Goal: Contribute content: Contribute content

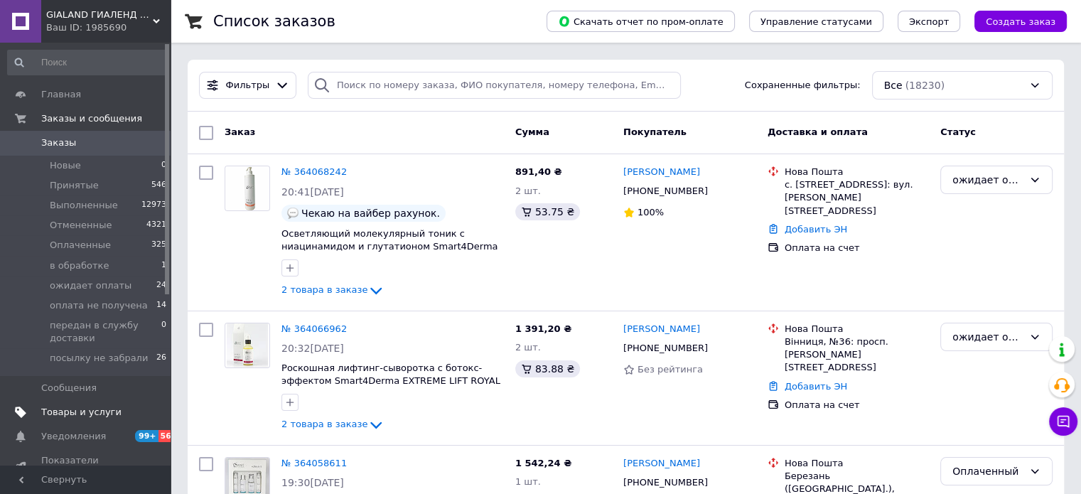
click at [91, 414] on span "Товары и услуги" at bounding box center [81, 412] width 80 height 13
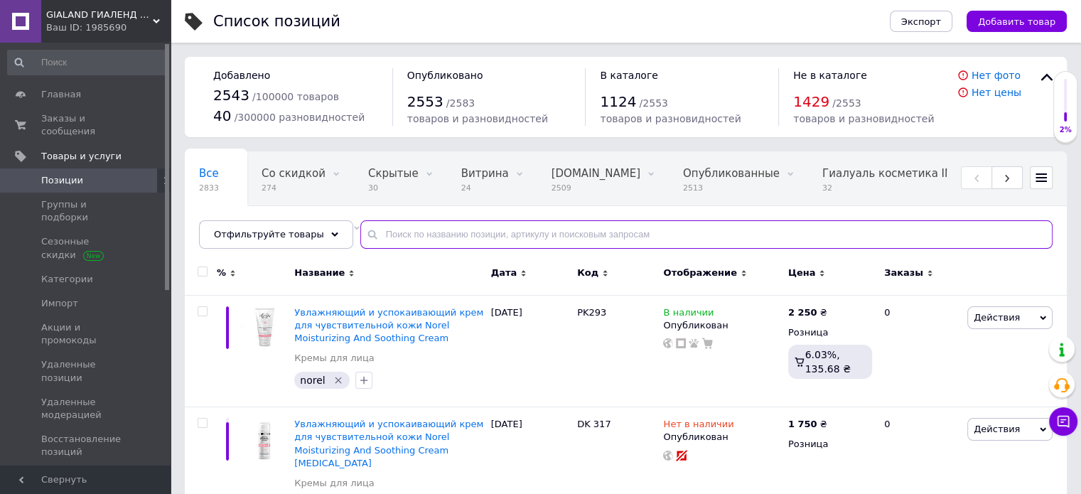
click at [437, 241] on input "text" at bounding box center [706, 234] width 692 height 28
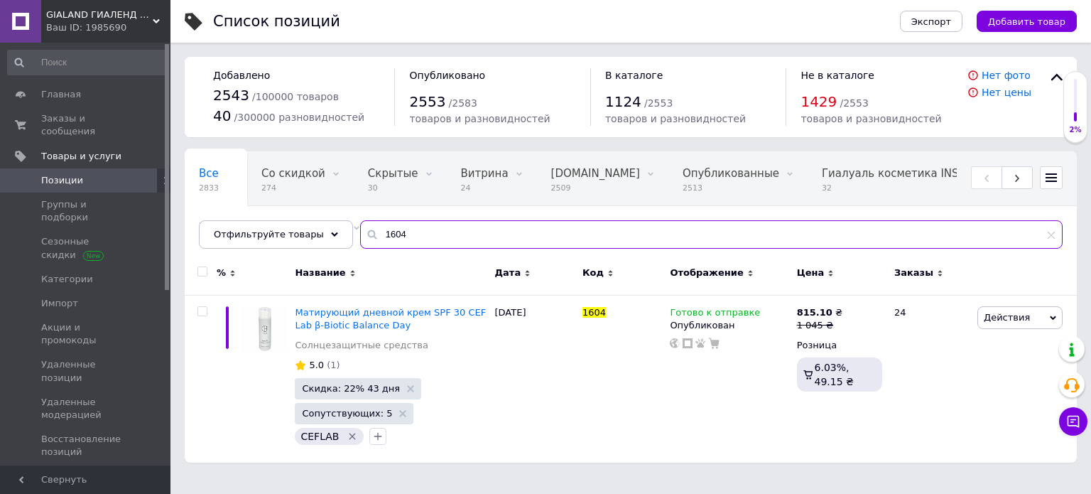
click at [455, 242] on input "1604" at bounding box center [711, 234] width 703 height 28
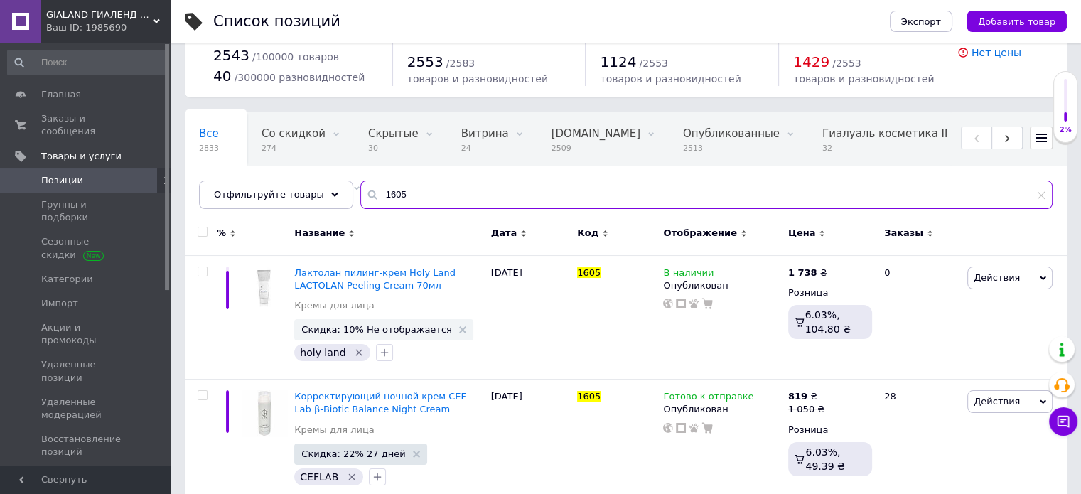
scroll to position [63, 0]
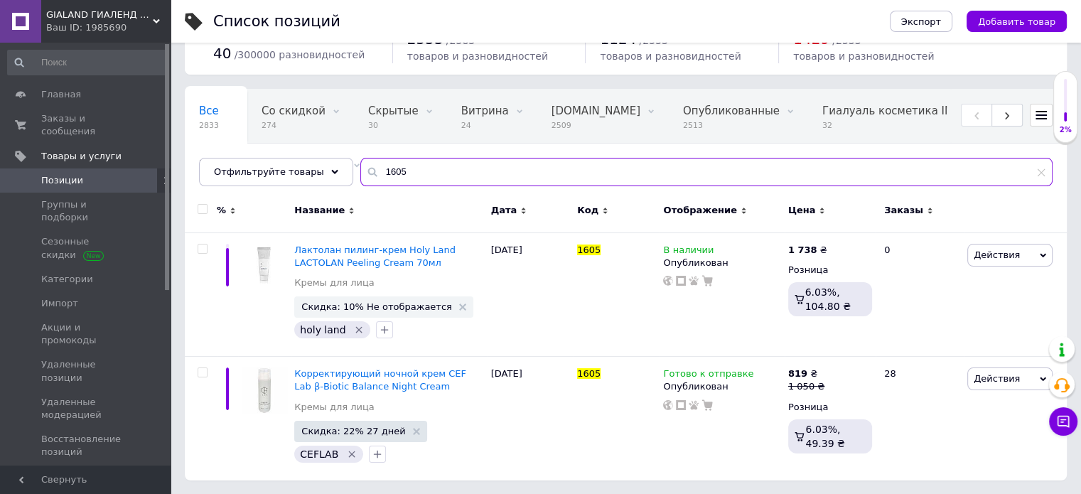
type input "1605"
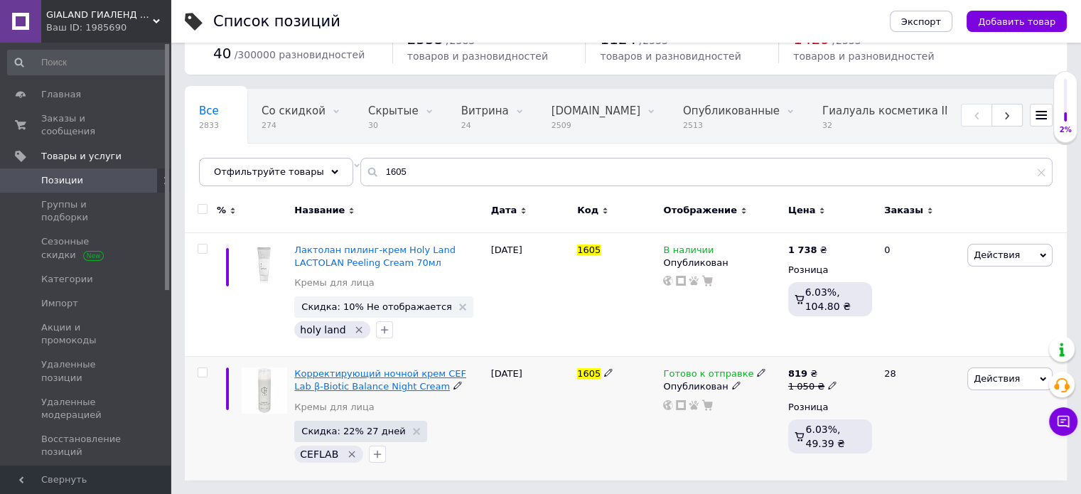
click at [425, 369] on span "Корректирующий ночной крем CEF Lab β-Biotic Balance Night Cream" at bounding box center [380, 379] width 172 height 23
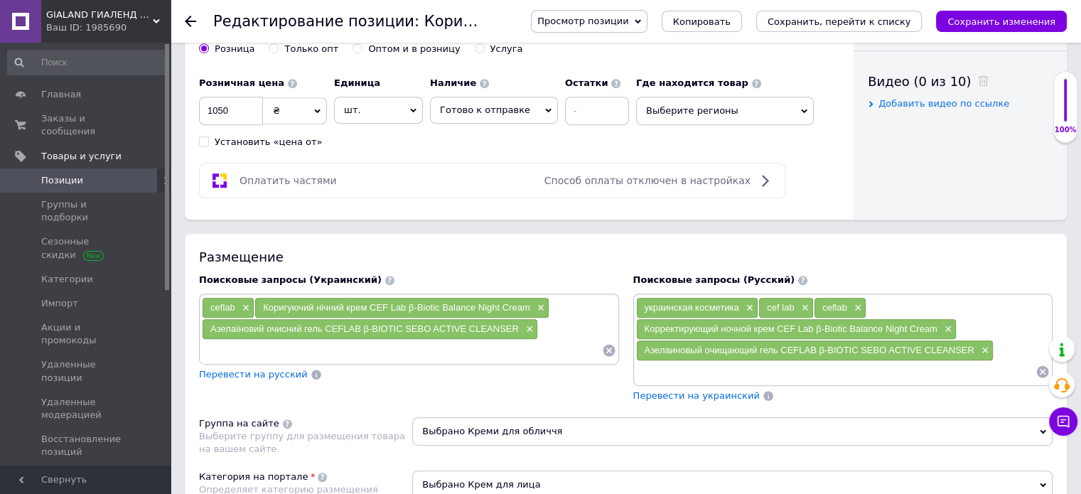
scroll to position [711, 0]
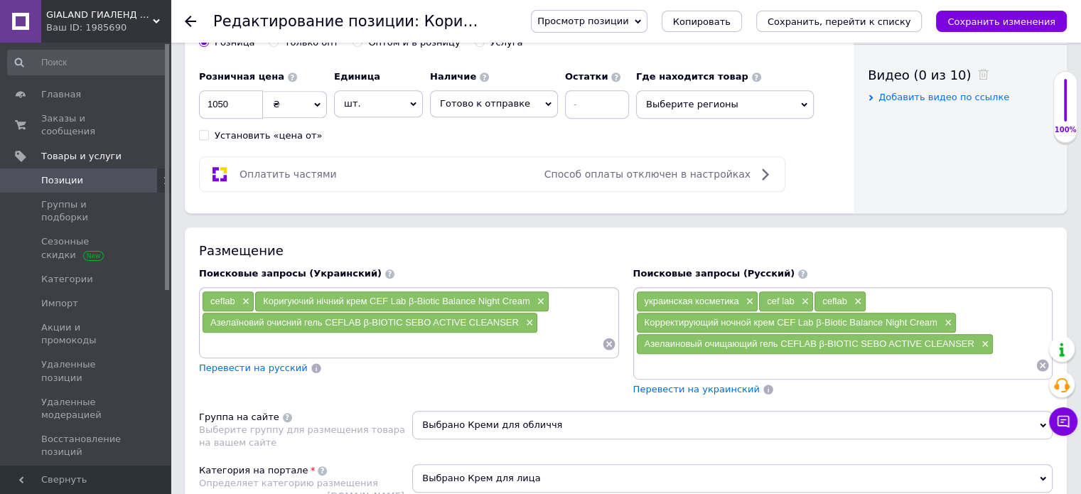
click at [534, 320] on div "Азелаїновий очисний гель CEFLAB β-BIOTIC SEBO ACTIVE CLEANSER ×" at bounding box center [370, 323] width 335 height 20
click at [983, 338] on span "×" at bounding box center [983, 344] width 11 height 12
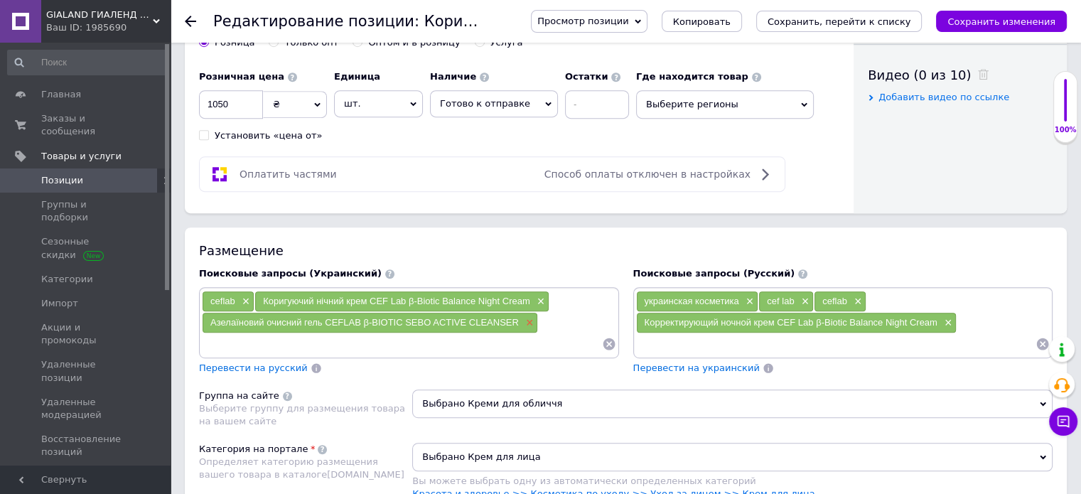
click at [532, 320] on span "×" at bounding box center [527, 323] width 11 height 12
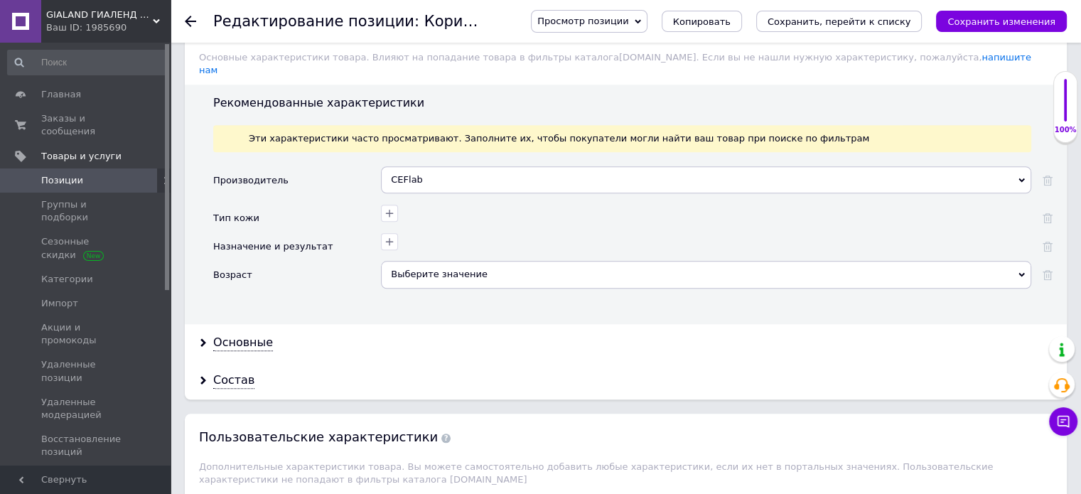
scroll to position [1350, 0]
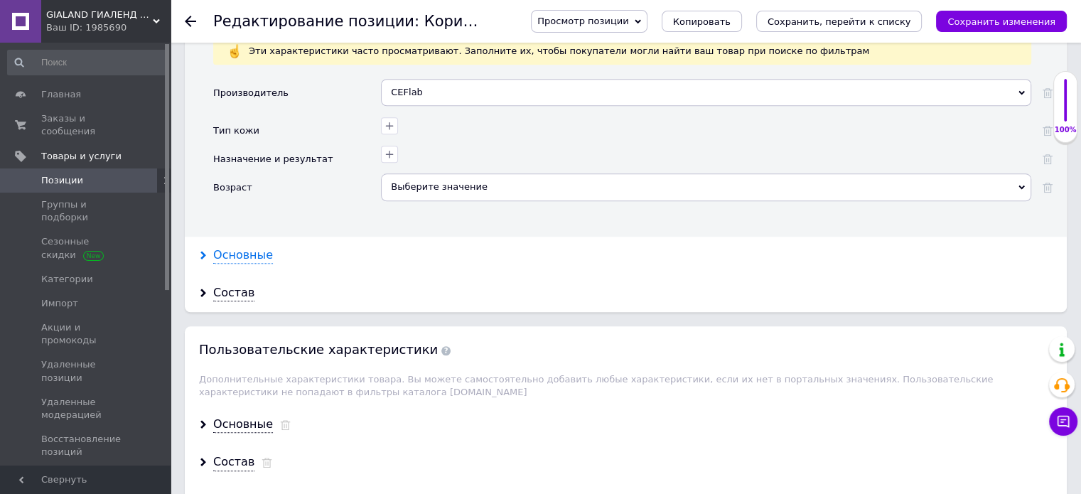
click at [249, 247] on div "Основные" at bounding box center [243, 255] width 60 height 16
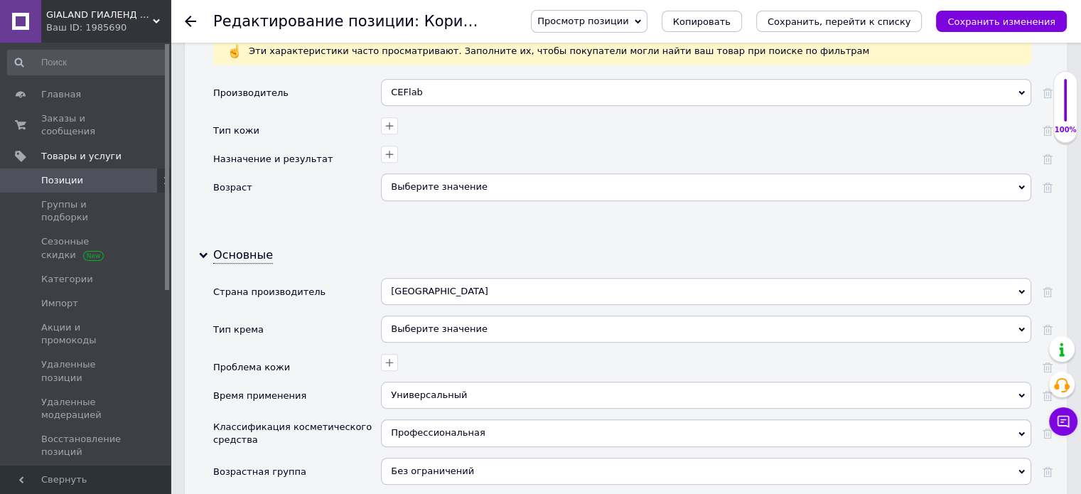
click at [432, 315] on div "Выберите значение" at bounding box center [706, 328] width 650 height 27
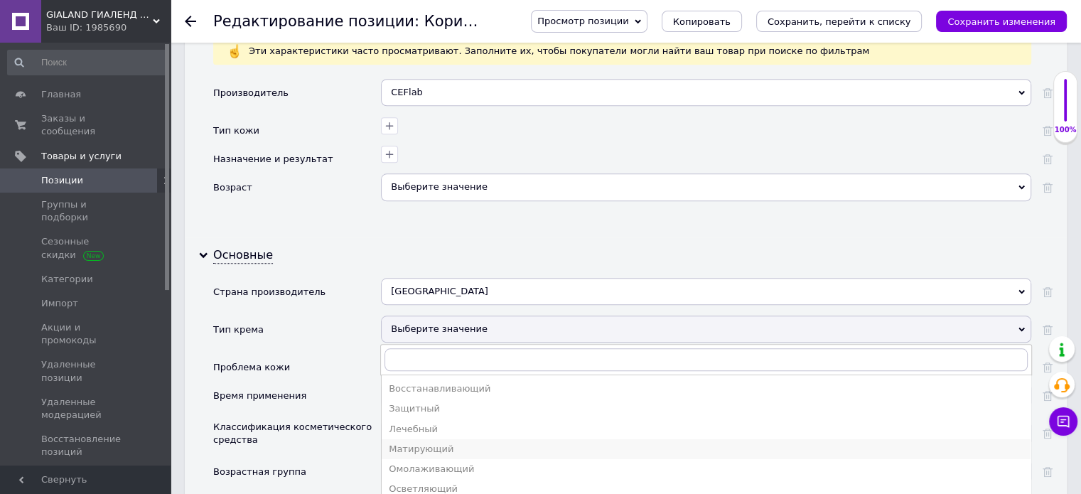
click at [478, 443] on div "Матирующий" at bounding box center [706, 449] width 635 height 13
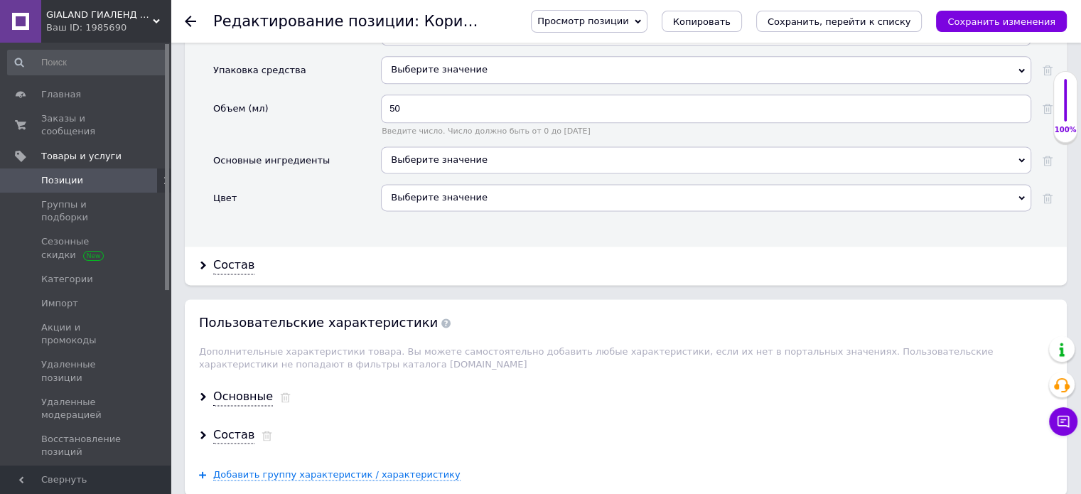
scroll to position [1990, 0]
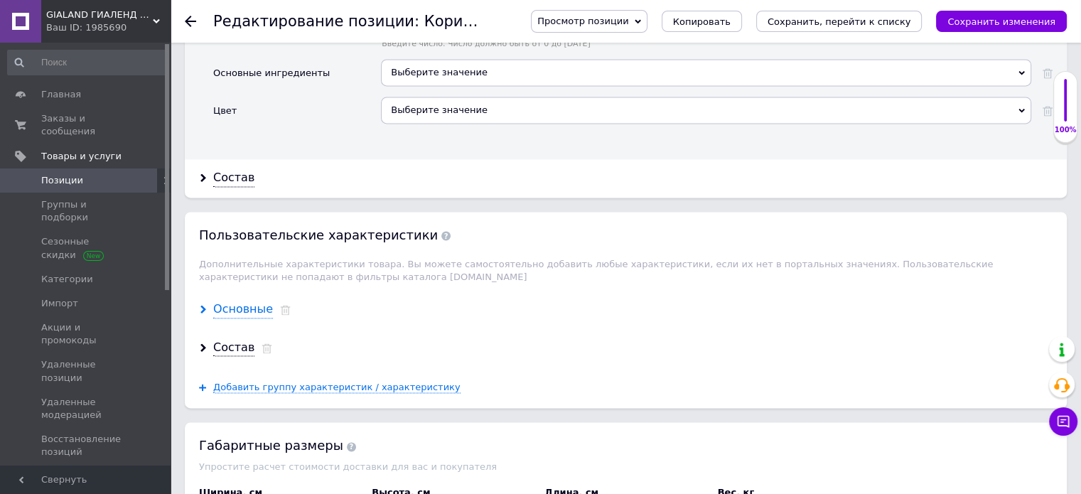
click at [253, 301] on div "Основные" at bounding box center [243, 309] width 60 height 16
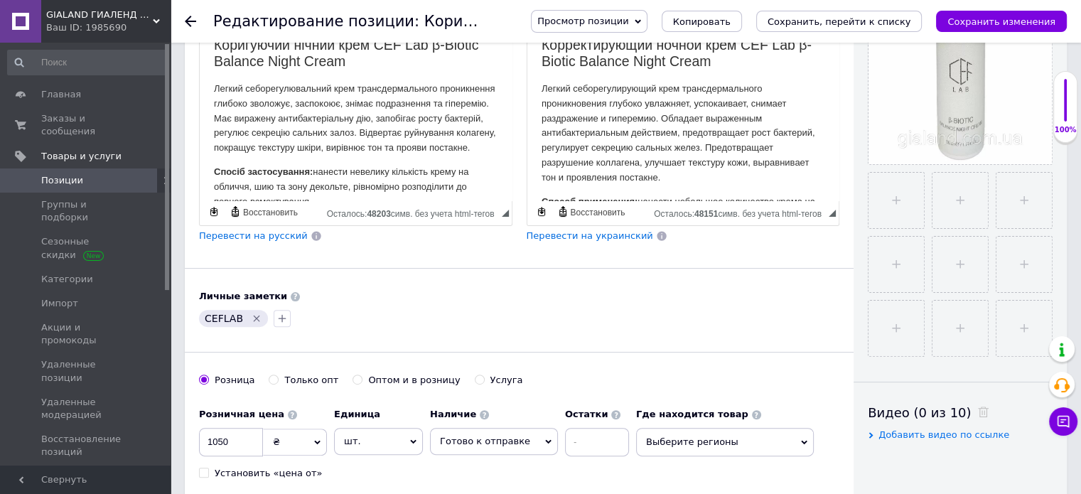
scroll to position [0, 0]
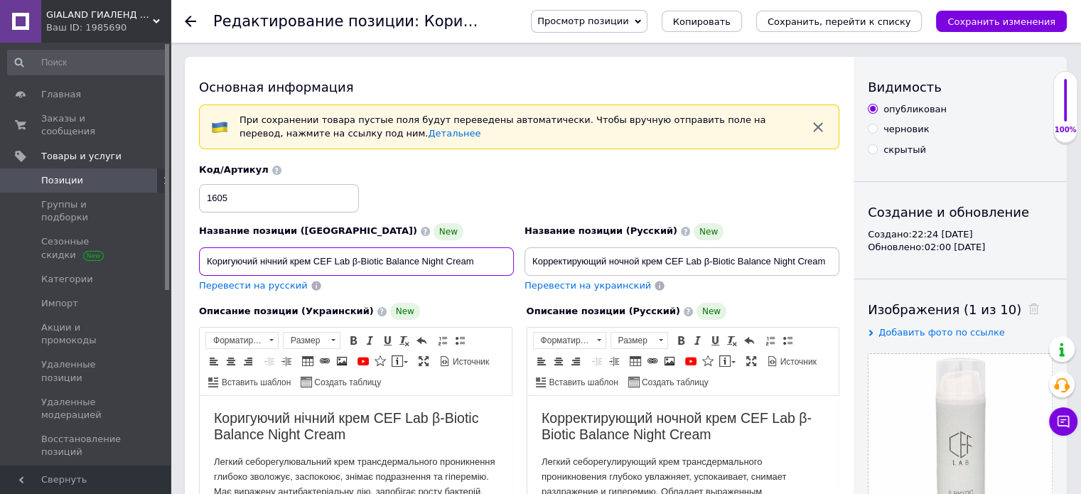
drag, startPoint x: 350, startPoint y: 260, endPoint x: 384, endPoint y: 266, distance: 33.9
click at [384, 266] on input "Коригуючий нічний крем CEF Lab β-Biotic Balance Night Cream" at bounding box center [356, 261] width 315 height 28
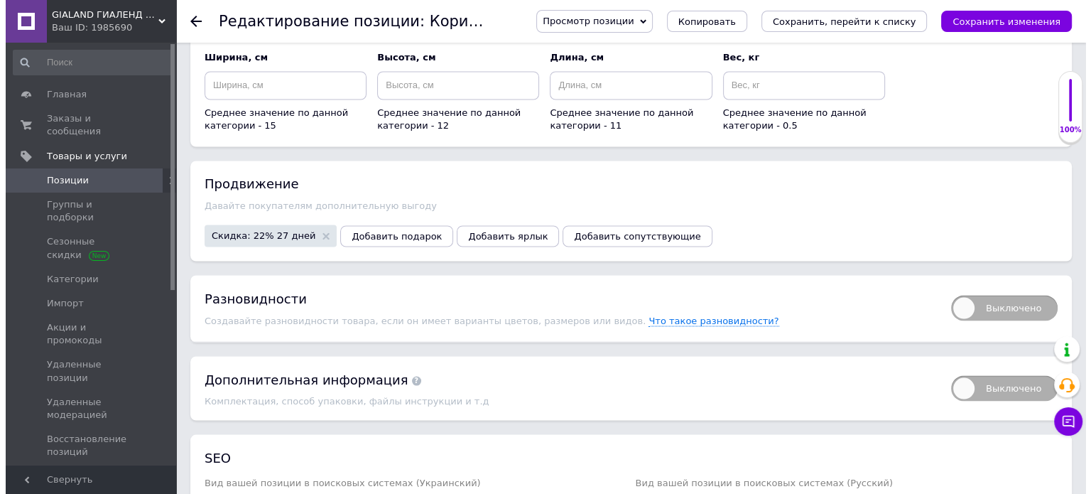
scroll to position [2376, 0]
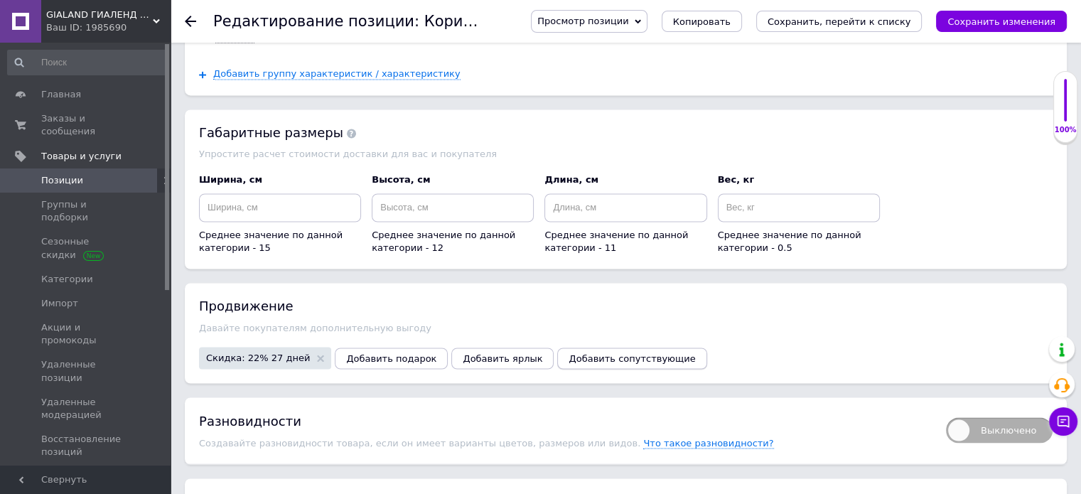
click at [568, 352] on span "Добавить сопутствующие" at bounding box center [631, 357] width 126 height 11
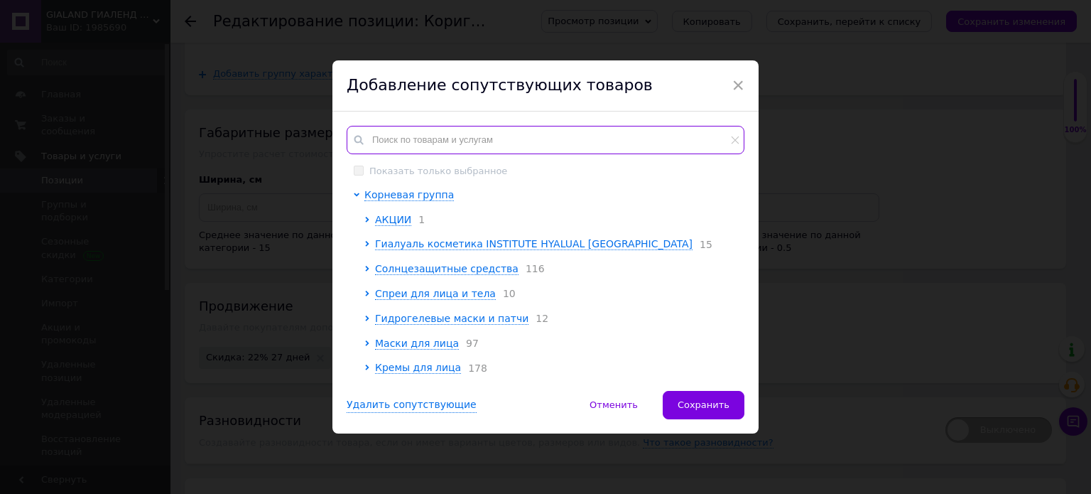
click at [458, 139] on input "text" at bounding box center [546, 140] width 398 height 28
paste input "β-Biotic"
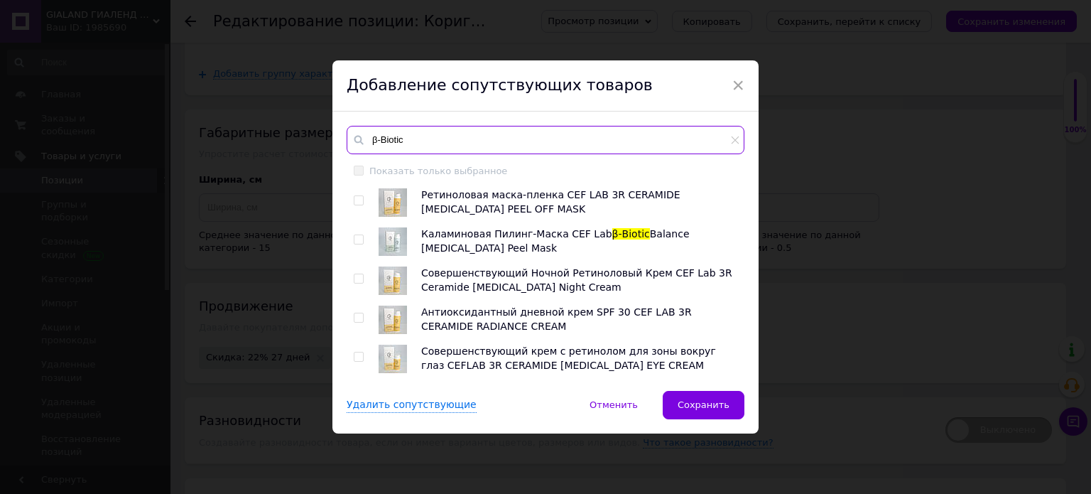
type input "β-Biotic"
click at [357, 237] on input "checkbox" at bounding box center [358, 239] width 9 height 9
checkbox input "true"
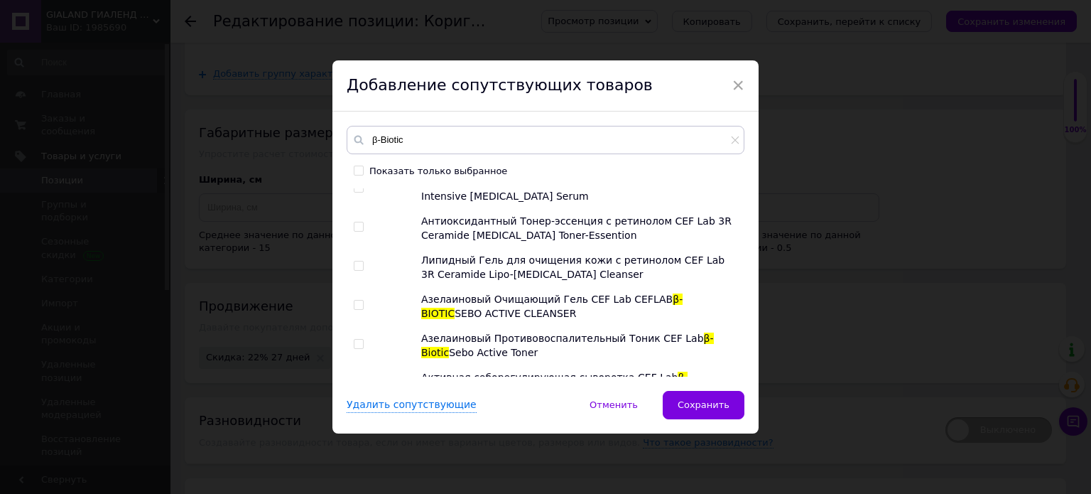
scroll to position [284, 0]
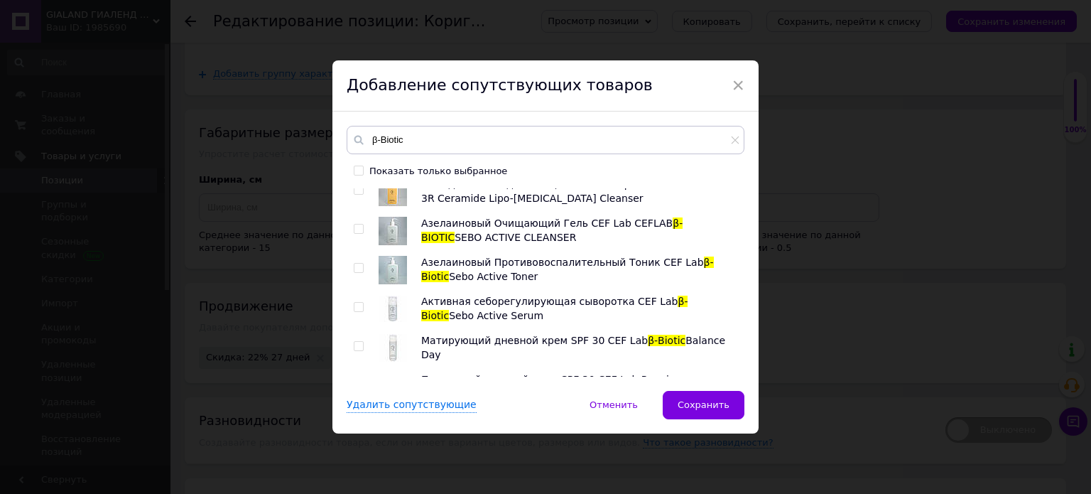
click at [355, 230] on input "checkbox" at bounding box center [358, 229] width 9 height 9
checkbox input "true"
click at [354, 264] on input "checkbox" at bounding box center [358, 268] width 9 height 9
checkbox input "true"
click at [355, 312] on div at bounding box center [361, 309] width 14 height 28
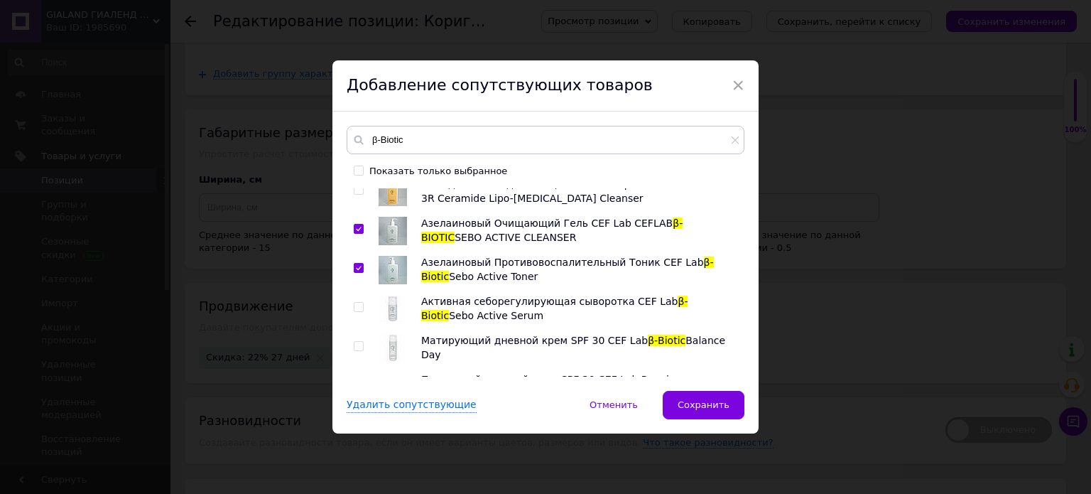
click at [354, 306] on input "checkbox" at bounding box center [358, 307] width 9 height 9
checkbox input "true"
click at [355, 349] on input "checkbox" at bounding box center [358, 346] width 9 height 9
checkbox input "true"
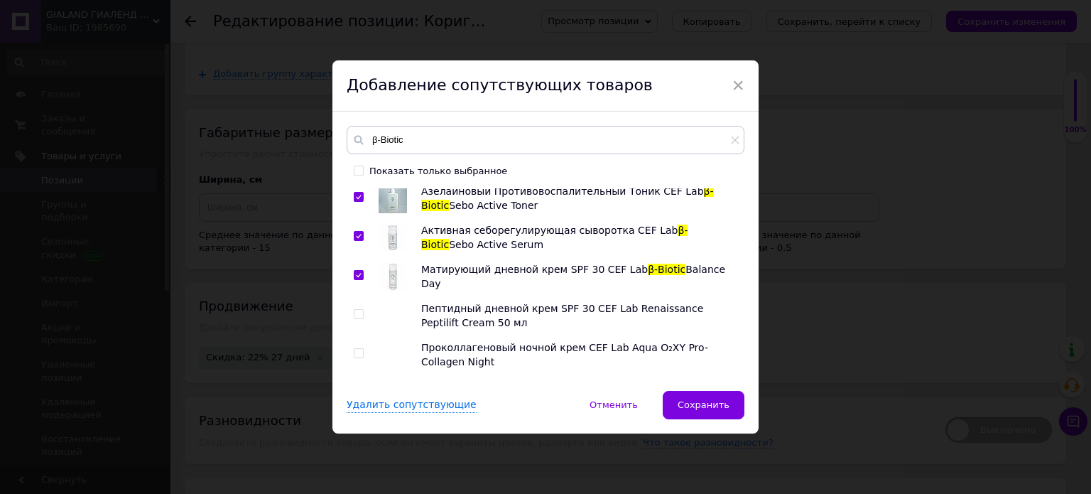
scroll to position [426, 0]
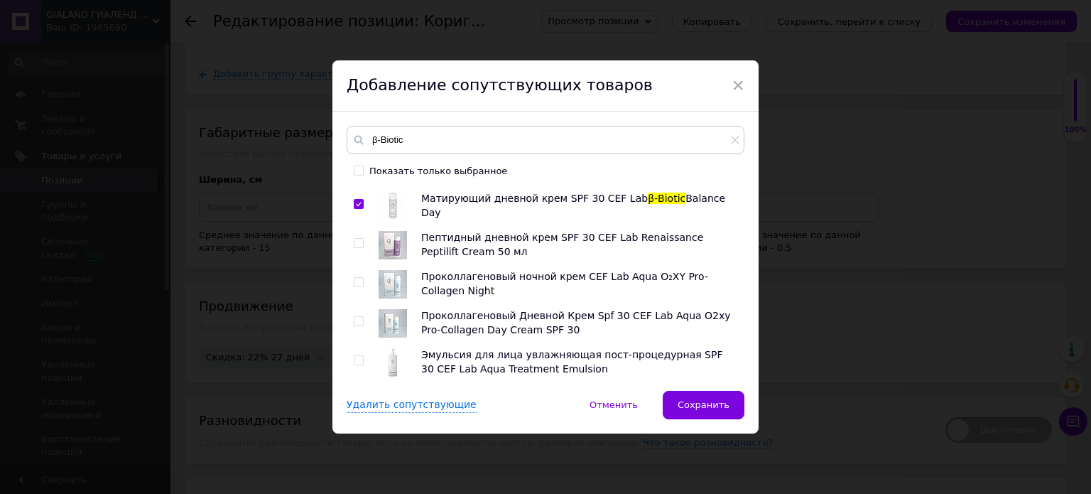
click at [354, 323] on input "checkbox" at bounding box center [358, 321] width 9 height 9
checkbox input "true"
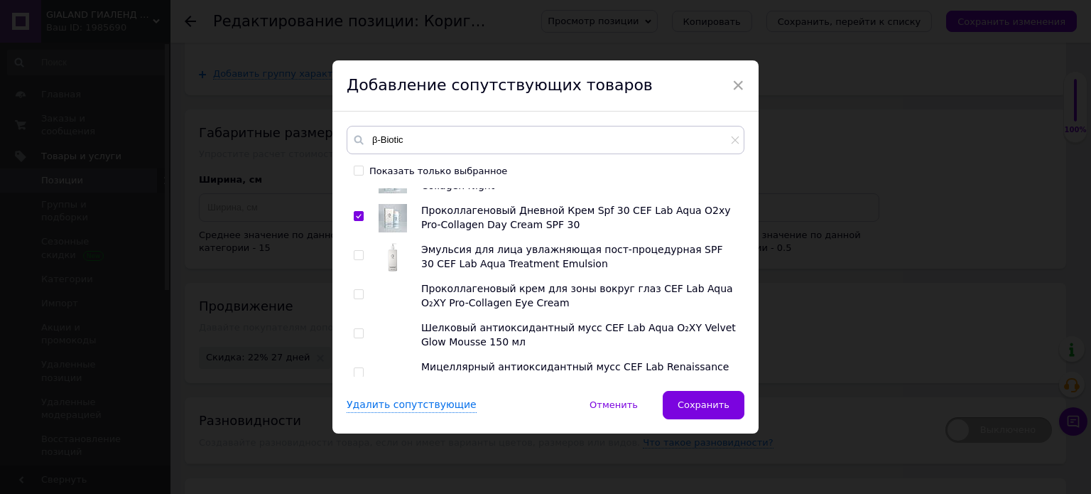
scroll to position [568, 0]
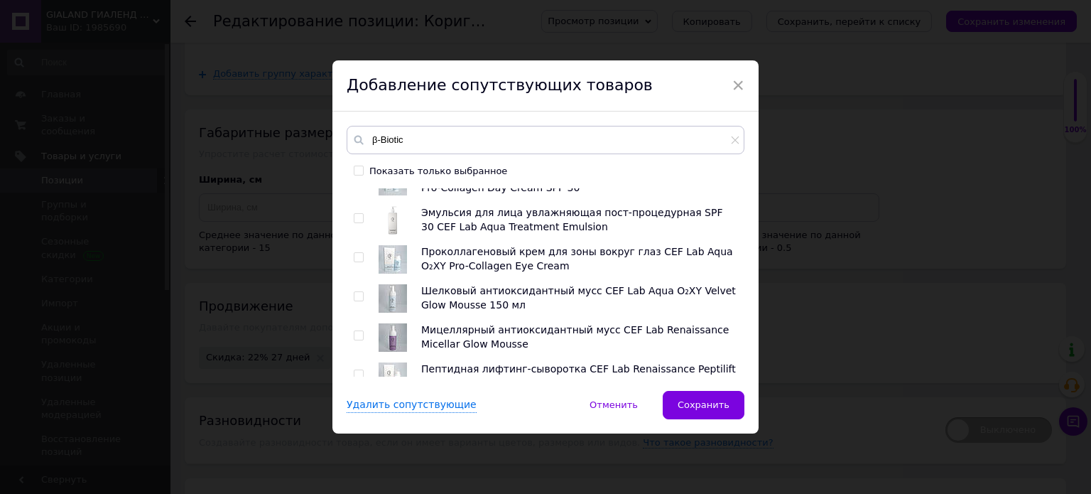
click at [354, 258] on input "checkbox" at bounding box center [358, 257] width 9 height 9
checkbox input "true"
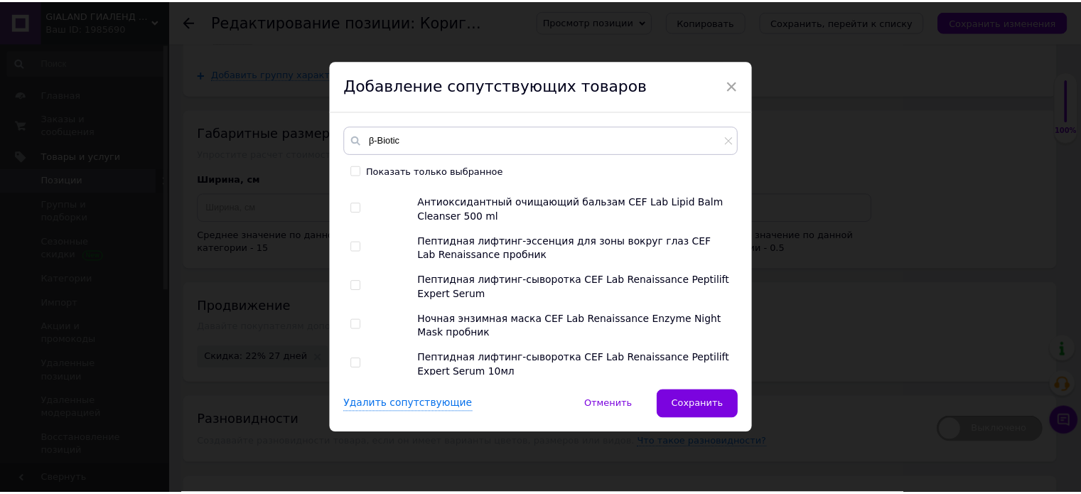
scroll to position [856, 0]
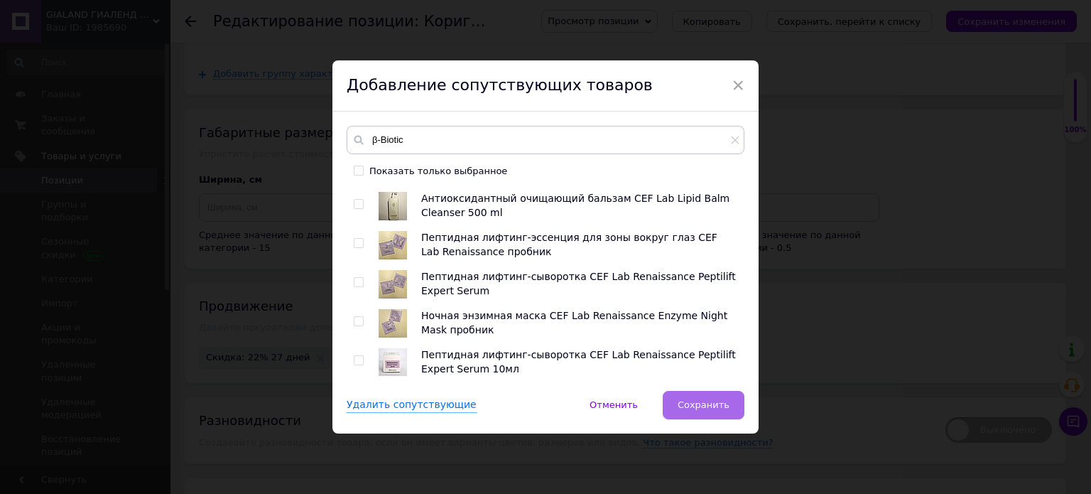
click at [705, 401] on span "Сохранить" at bounding box center [704, 404] width 52 height 11
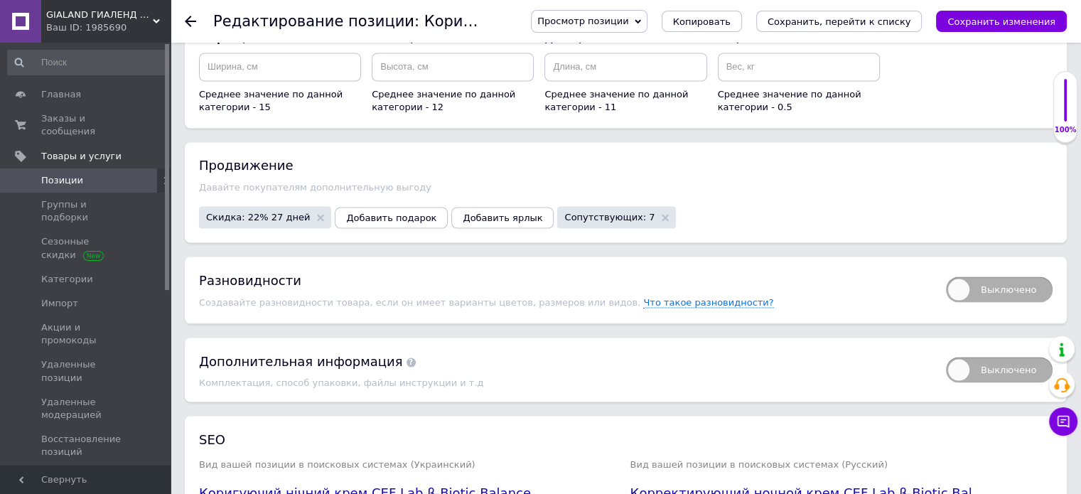
scroll to position [2518, 0]
click at [1017, 275] on span "Выключено" at bounding box center [999, 288] width 107 height 26
click at [946, 267] on input "Выключено" at bounding box center [940, 270] width 9 height 9
checkbox input "true"
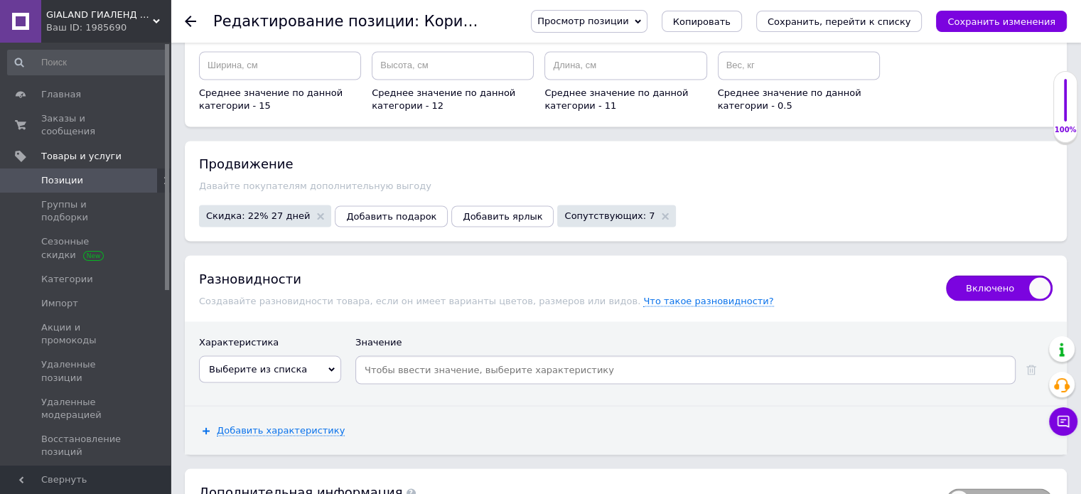
scroll to position [2490, 0]
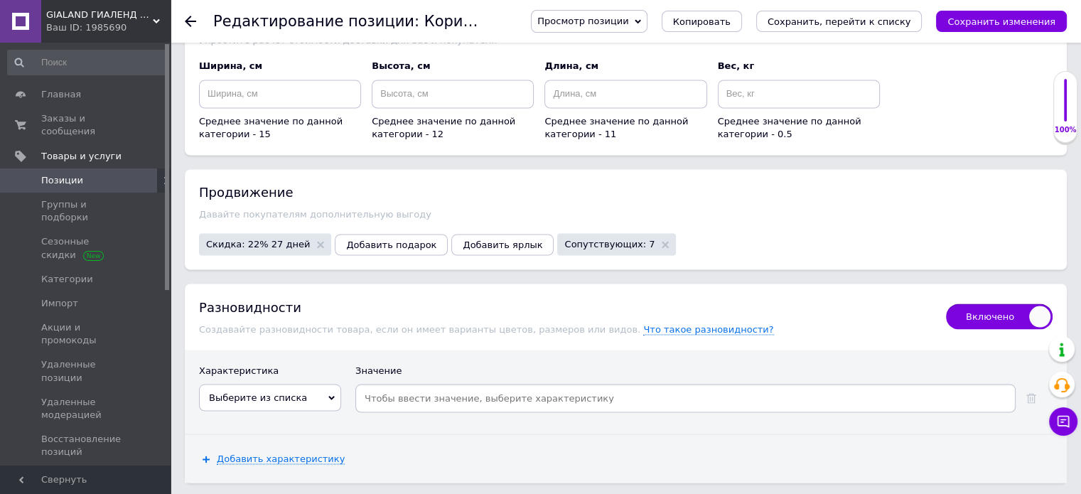
click at [296, 384] on span "Выберите из списка" at bounding box center [270, 397] width 142 height 27
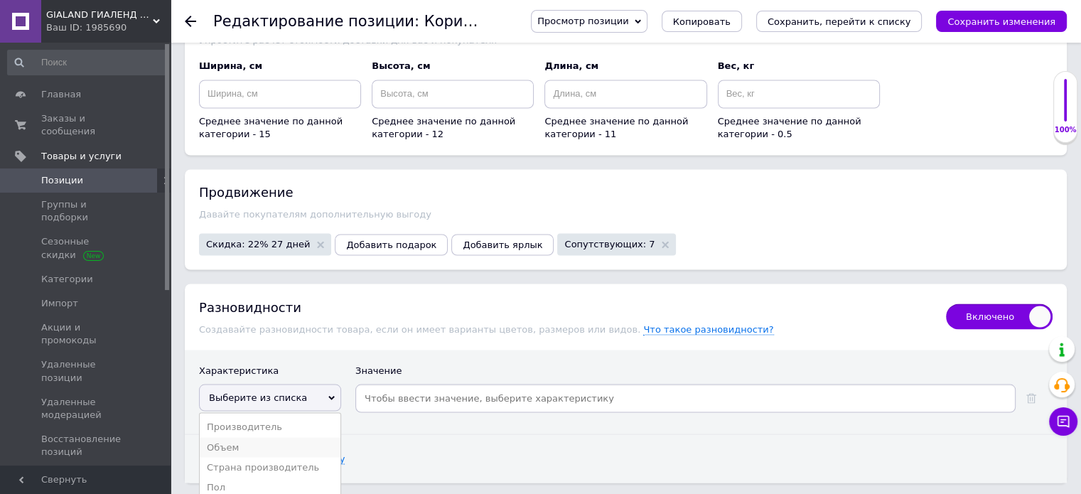
click at [278, 437] on li "Объем" at bounding box center [270, 447] width 141 height 20
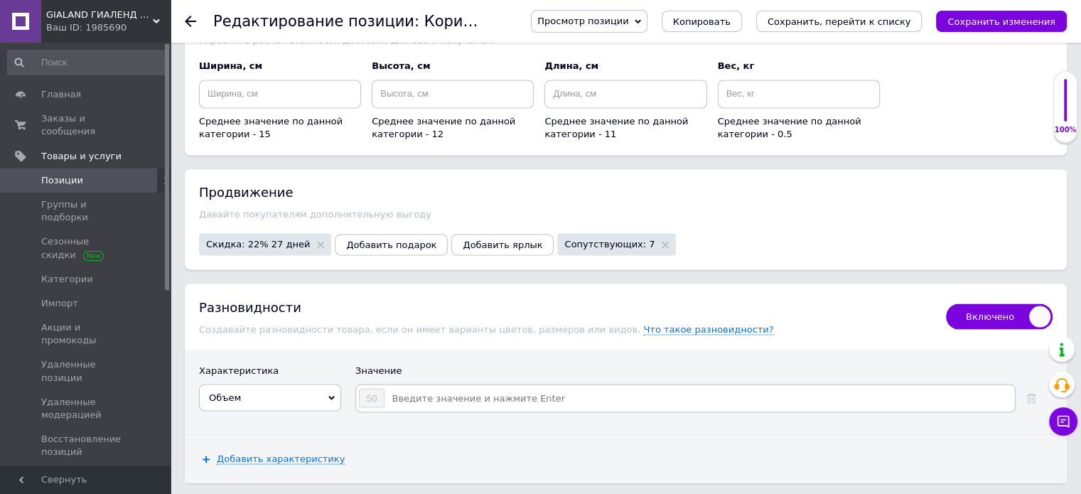
click at [459, 387] on input at bounding box center [698, 397] width 627 height 21
click at [470, 387] on input at bounding box center [698, 397] width 627 height 21
type input "2"
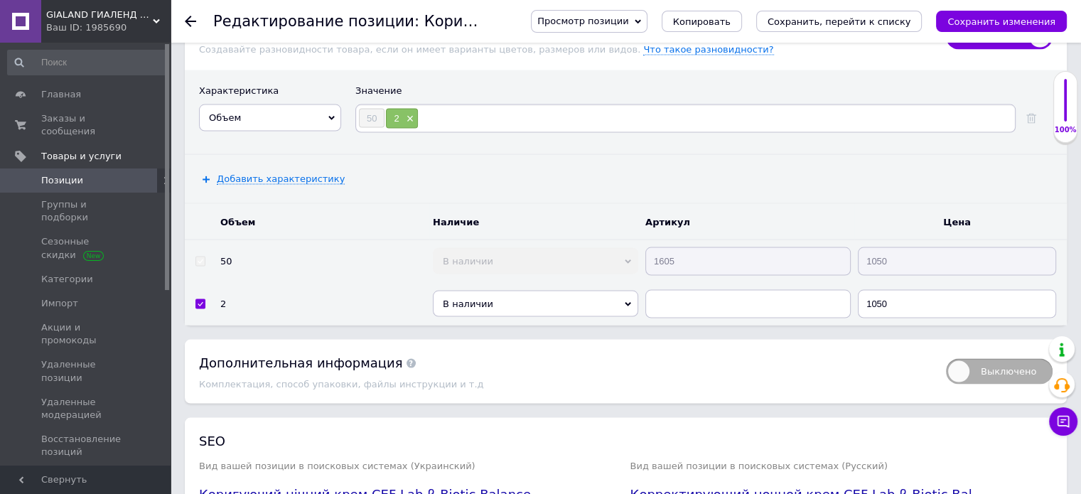
scroll to position [2774, 0]
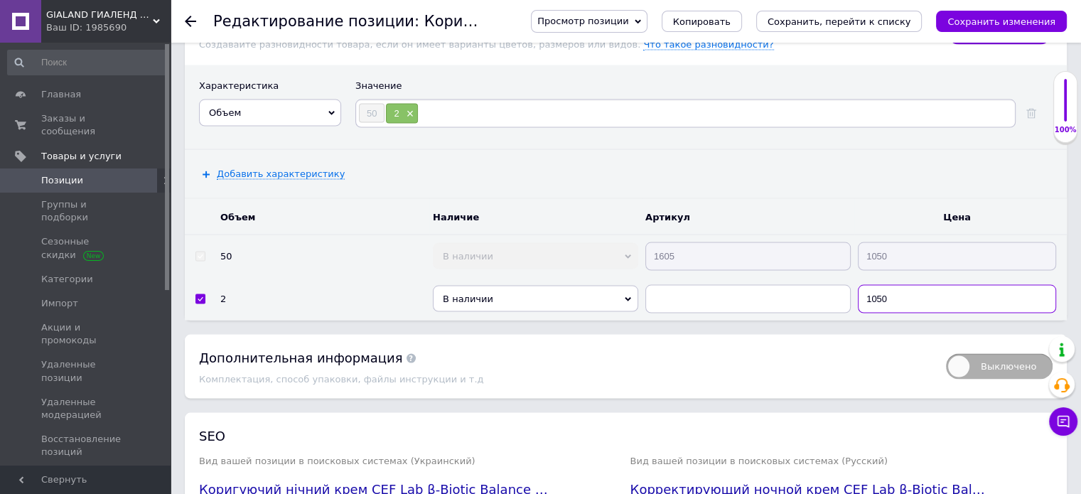
drag, startPoint x: 895, startPoint y: 281, endPoint x: 836, endPoint y: 274, distance: 60.1
click at [836, 278] on tr "2 В наличии Нет в наличии Под заказ Готово к отправке 1050" at bounding box center [626, 299] width 882 height 43
type input "45"
click at [804, 349] on div "Дополнительная информация" at bounding box center [565, 358] width 733 height 18
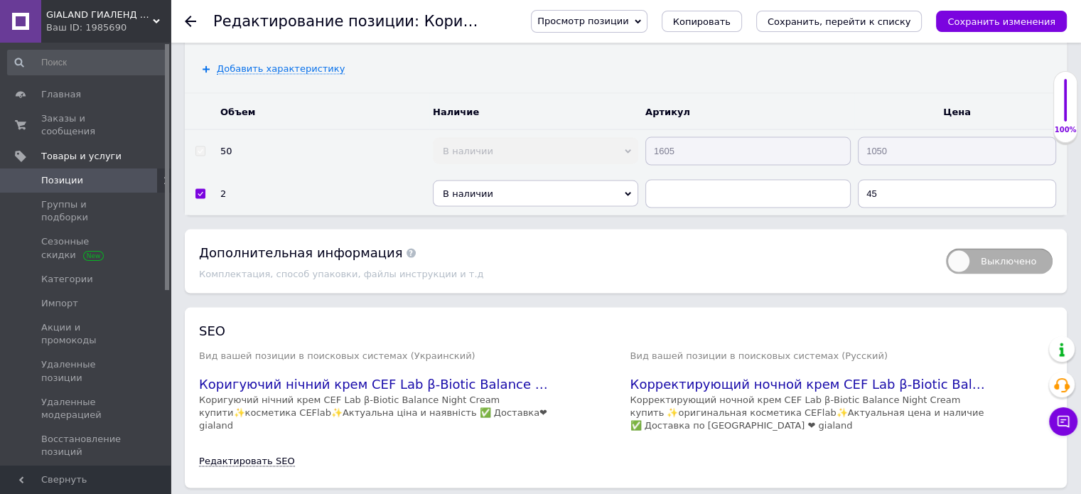
scroll to position [2913, 0]
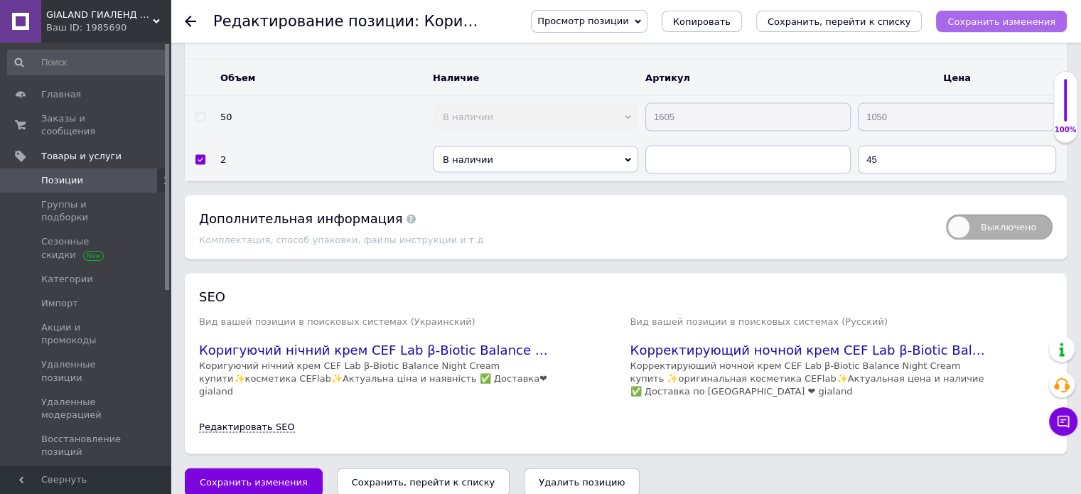
click at [1002, 18] on icon "Сохранить изменения" at bounding box center [1001, 21] width 108 height 11
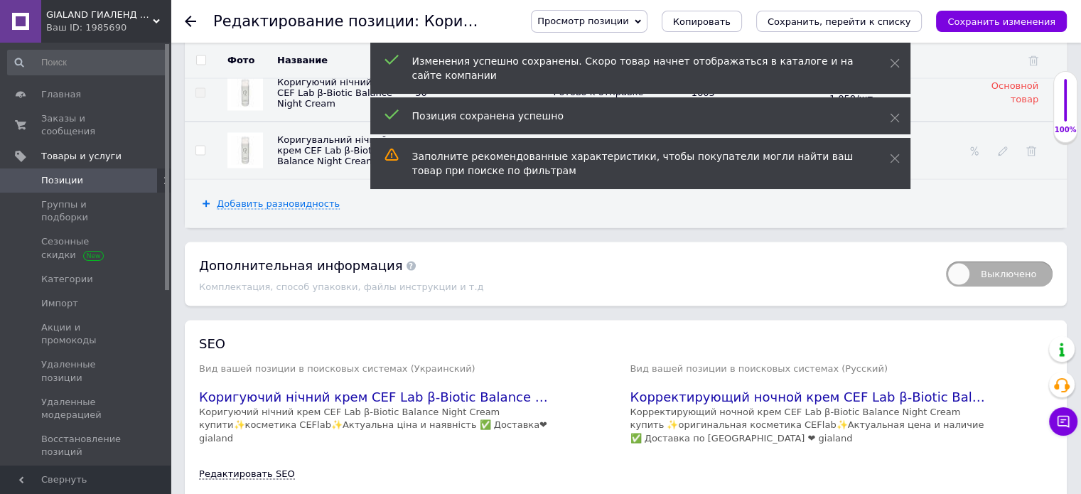
scroll to position [2716, 0]
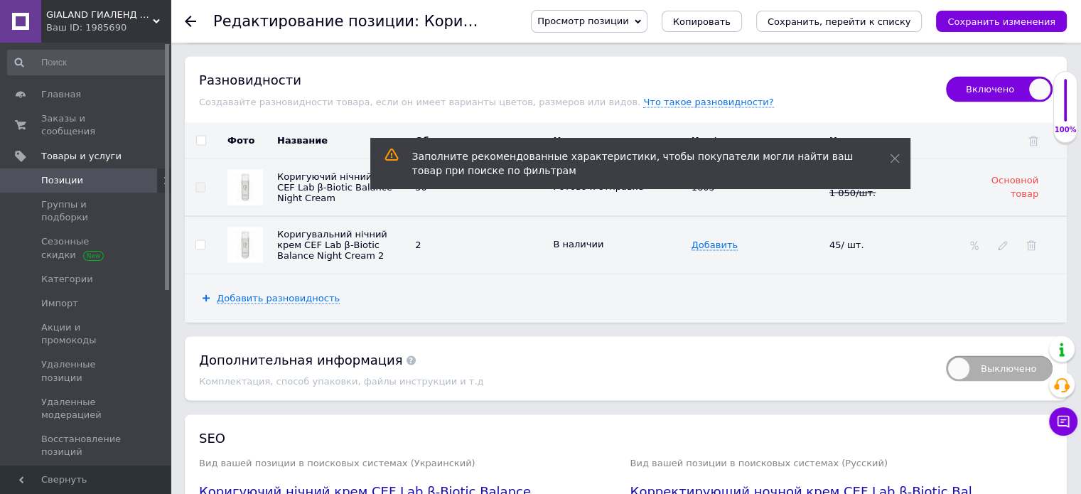
click at [998, 227] on td at bounding box center [1014, 245] width 103 height 58
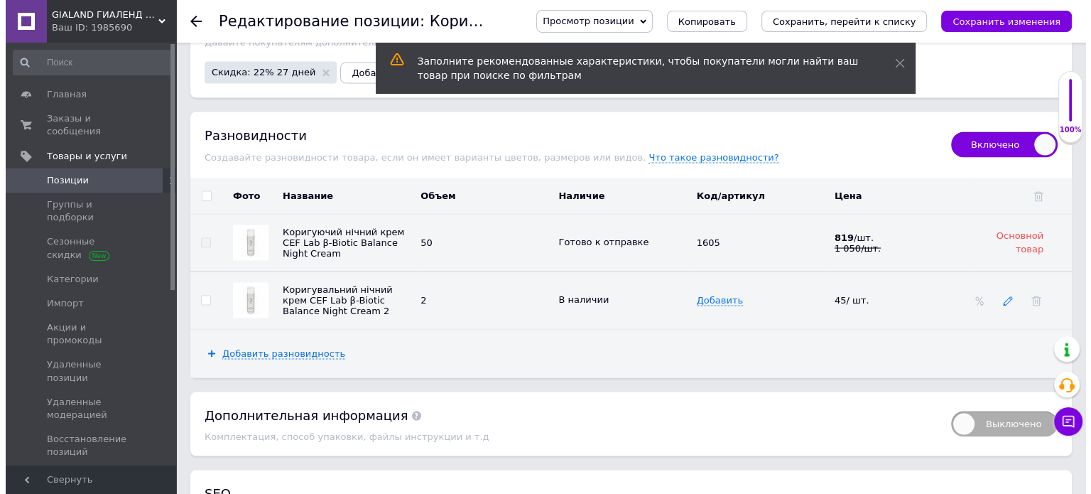
scroll to position [2660, 0]
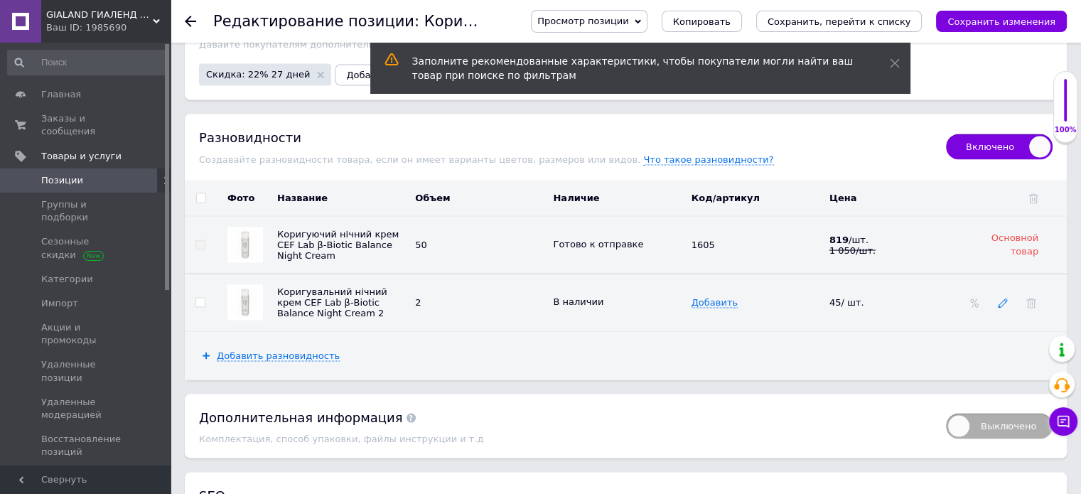
click at [997, 273] on td at bounding box center [1014, 302] width 103 height 58
click at [998, 298] on icon at bounding box center [1003, 303] width 10 height 10
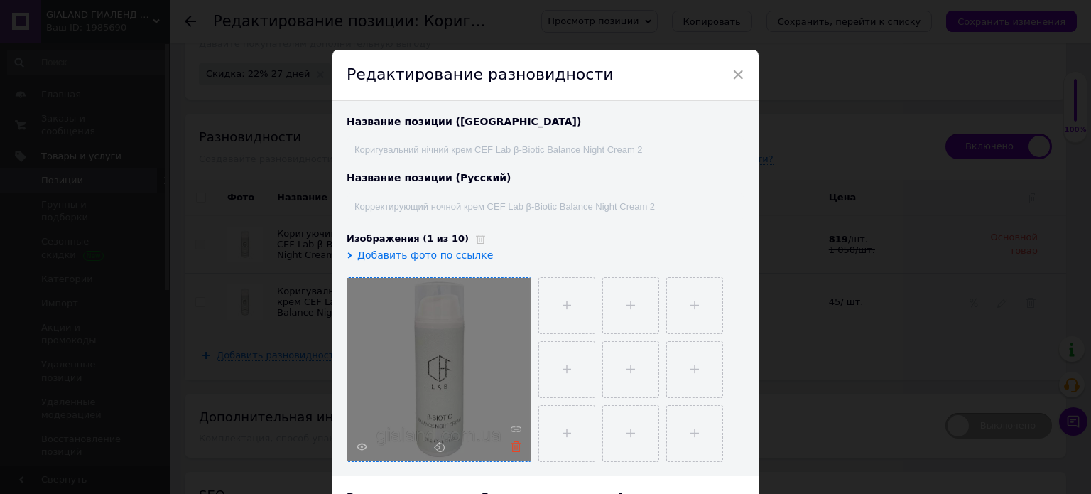
click at [513, 446] on use at bounding box center [516, 446] width 11 height 11
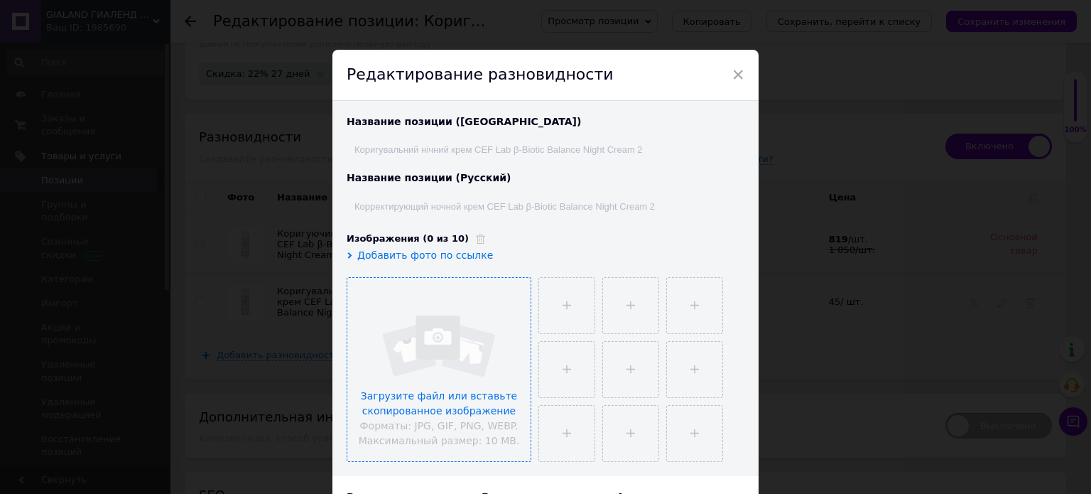
click at [459, 362] on input "file" at bounding box center [438, 369] width 183 height 183
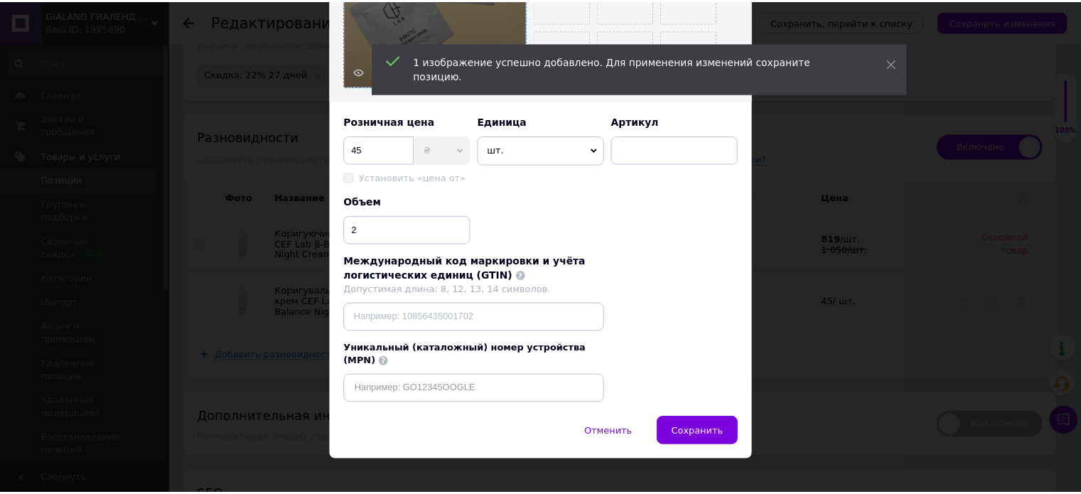
scroll to position [377, 0]
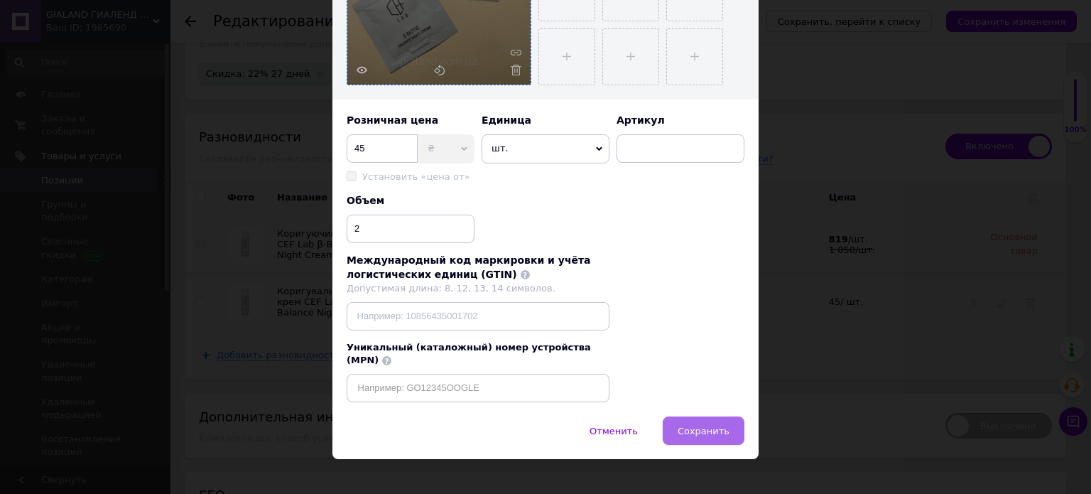
click at [684, 416] on button "Сохранить" at bounding box center [704, 430] width 82 height 28
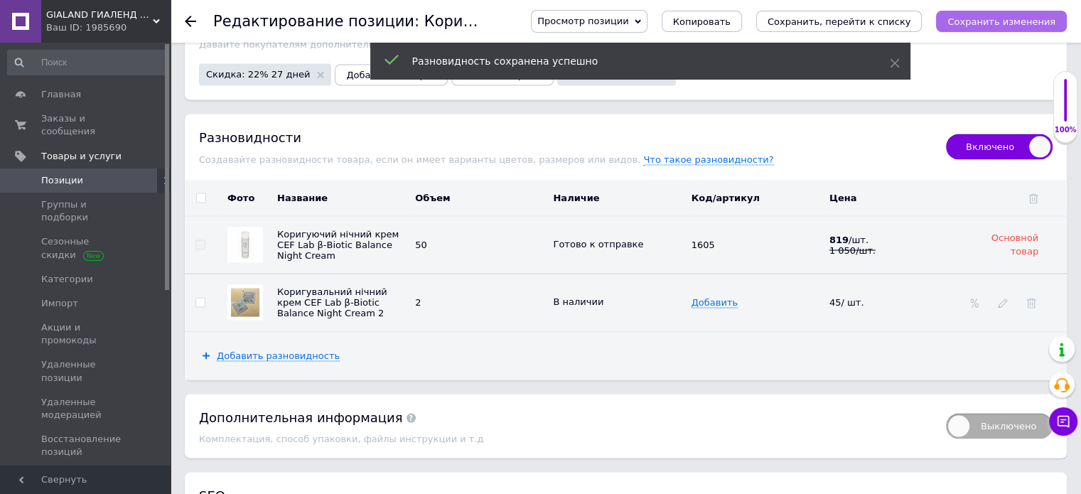
click at [997, 16] on icon "Сохранить изменения" at bounding box center [1001, 21] width 108 height 11
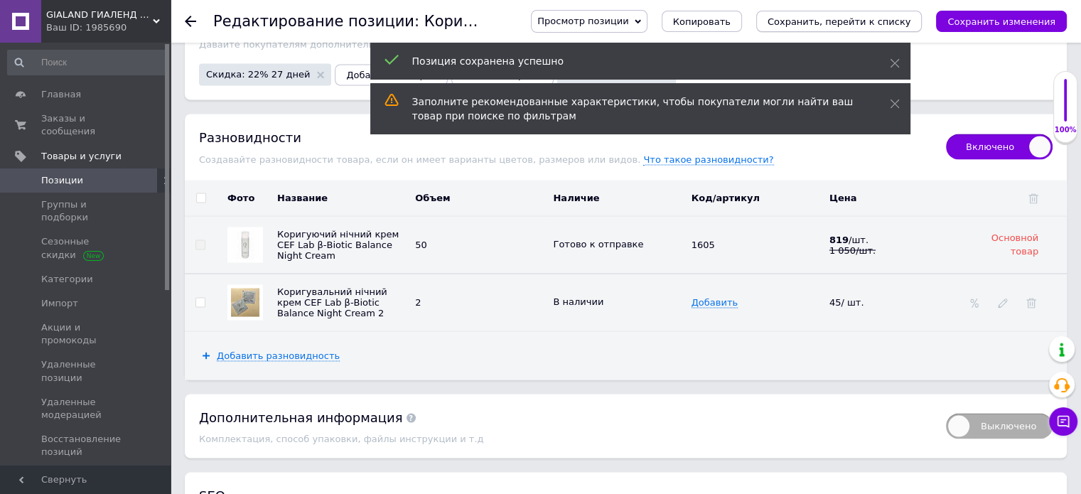
click at [899, 18] on icon "Сохранить, перейти к списку" at bounding box center [839, 21] width 144 height 11
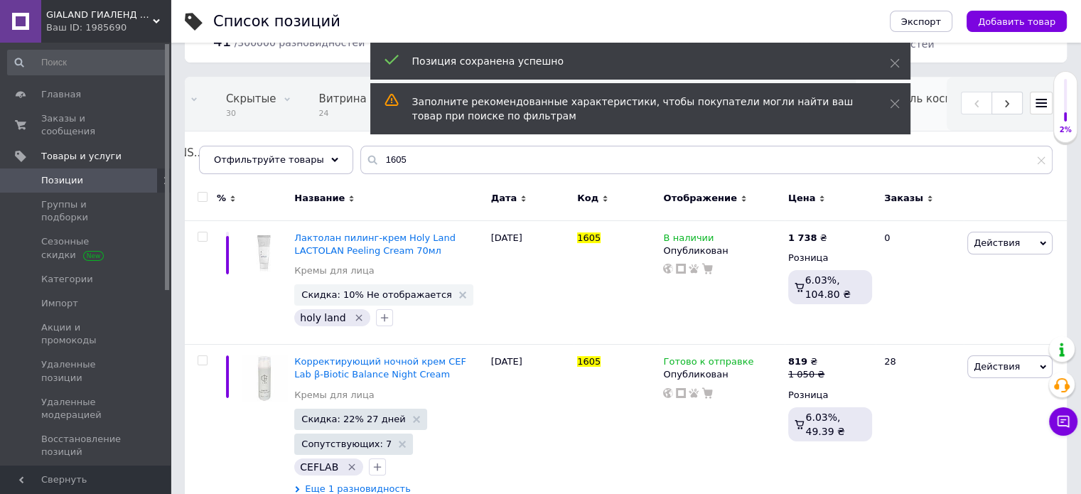
scroll to position [0, 273]
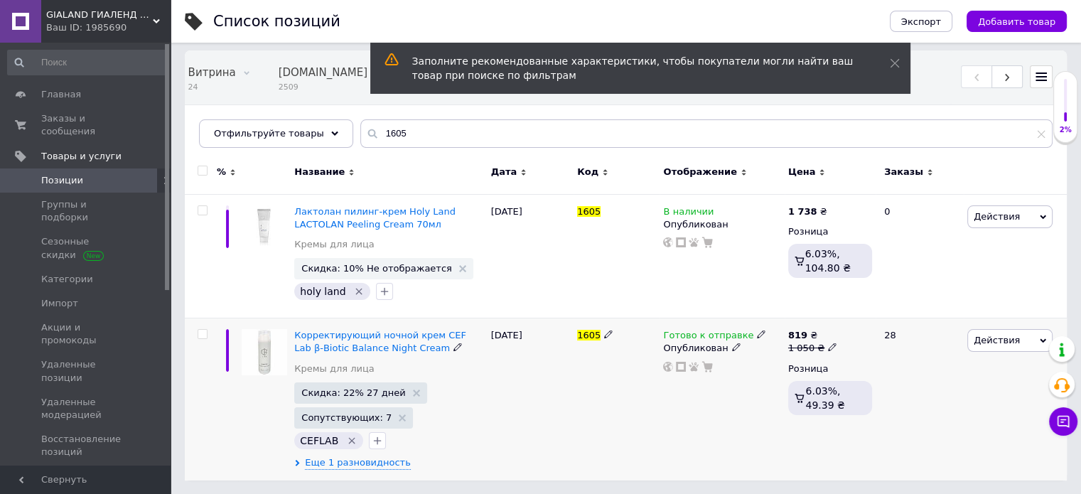
click at [990, 339] on span "Действия" at bounding box center [996, 340] width 46 height 11
click at [933, 409] on li "Копировать" at bounding box center [951, 408] width 202 height 20
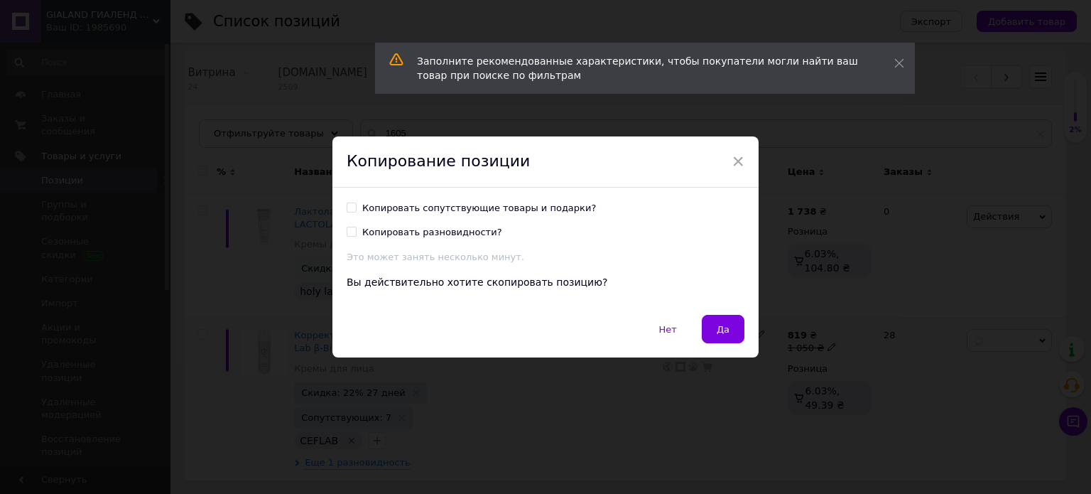
click at [527, 207] on div "Копировать сопутствующие товары и подарки?" at bounding box center [479, 208] width 234 height 13
click at [356, 207] on input "Копировать сопутствующие товары и подарки?" at bounding box center [351, 207] width 9 height 9
checkbox input "true"
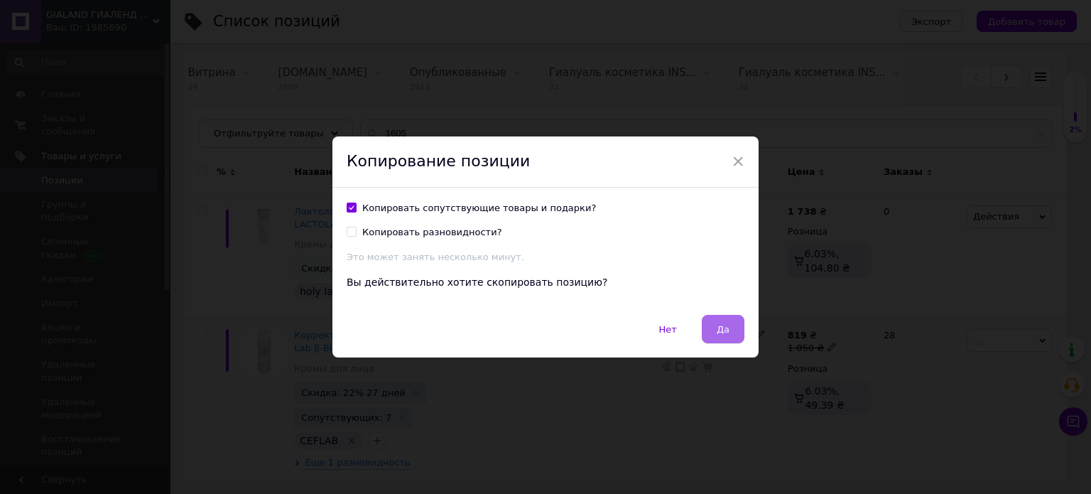
click at [730, 328] on button "Да" at bounding box center [723, 329] width 43 height 28
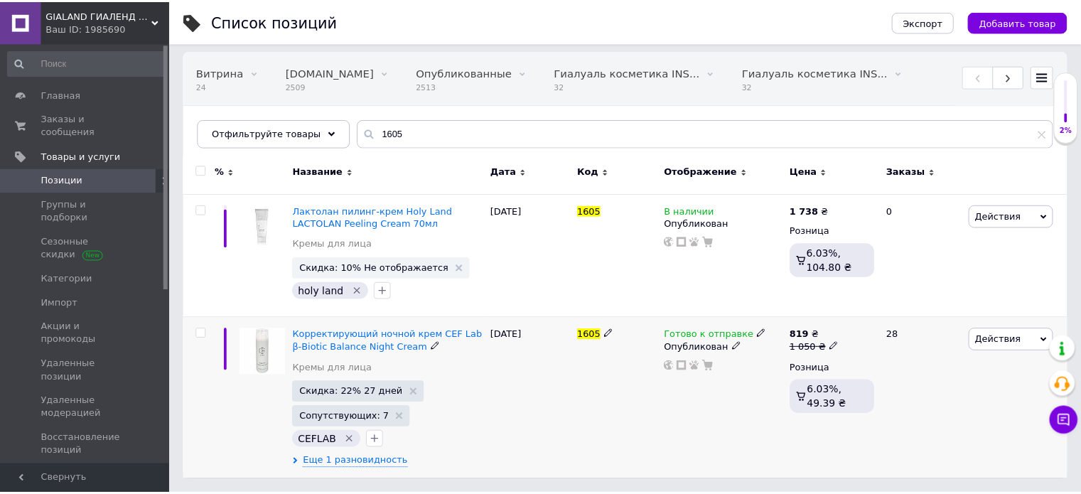
scroll to position [0, 262]
